Goal: Navigation & Orientation: Find specific page/section

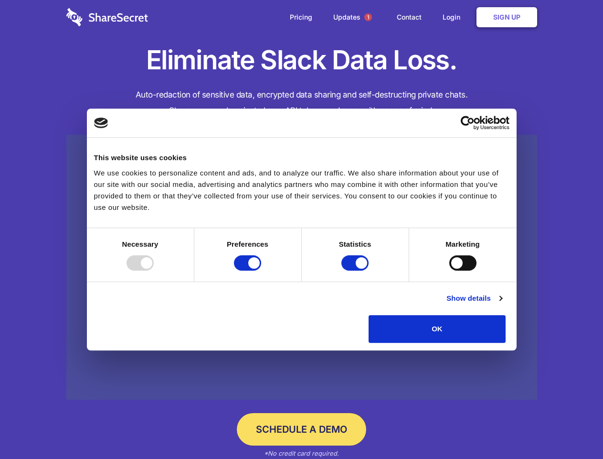
click at [154, 270] on div at bounding box center [140, 262] width 27 height 15
click at [261, 270] on input "Preferences" at bounding box center [247, 262] width 27 height 15
checkbox input "false"
click at [356, 270] on input "Statistics" at bounding box center [355, 262] width 27 height 15
checkbox input "false"
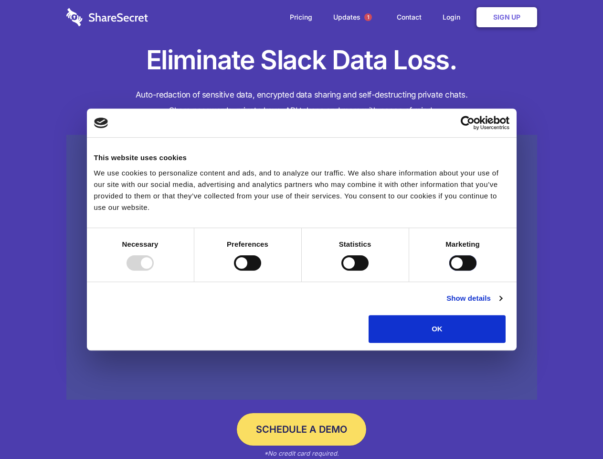
click at [449, 270] on input "Marketing" at bounding box center [462, 262] width 27 height 15
checkbox input "true"
click at [502, 304] on link "Show details" at bounding box center [474, 297] width 55 height 11
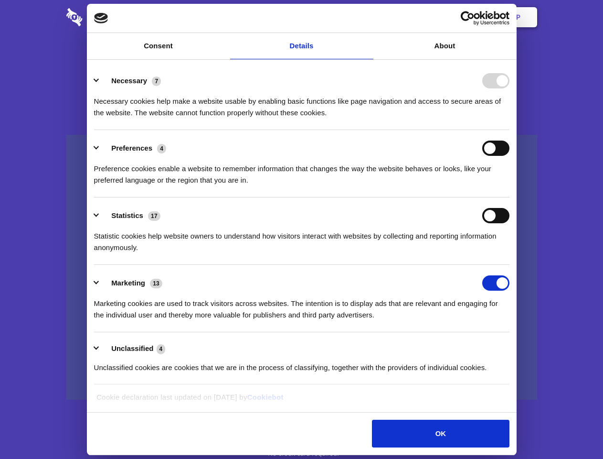
click at [510, 130] on li "Necessary 7 Necessary cookies help make a website usable by enabling basic func…" at bounding box center [302, 96] width 416 height 67
click at [368, 17] on span "1" at bounding box center [368, 17] width 8 height 8
